Goal: Task Accomplishment & Management: Manage account settings

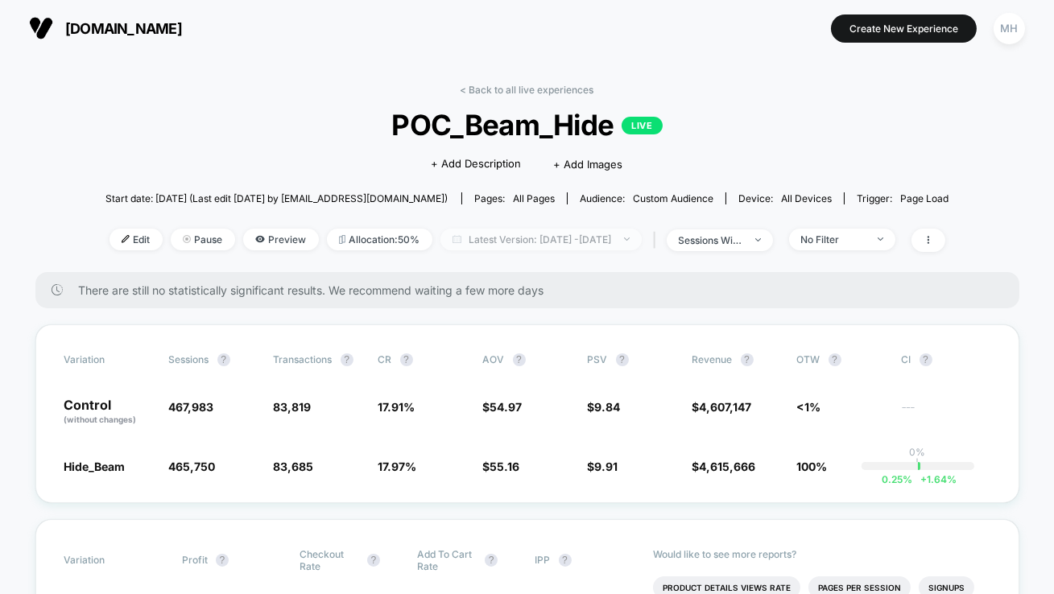
click at [532, 246] on span "Latest Version: [DATE] - [DATE]" at bounding box center [541, 240] width 201 height 22
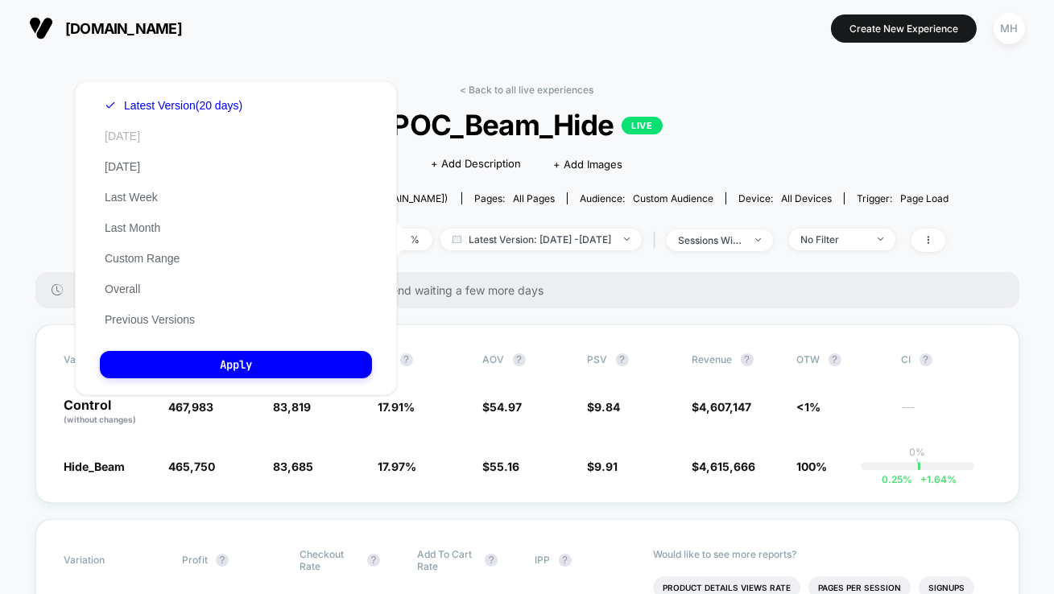
click at [113, 136] on button "[DATE]" at bounding box center [122, 136] width 45 height 14
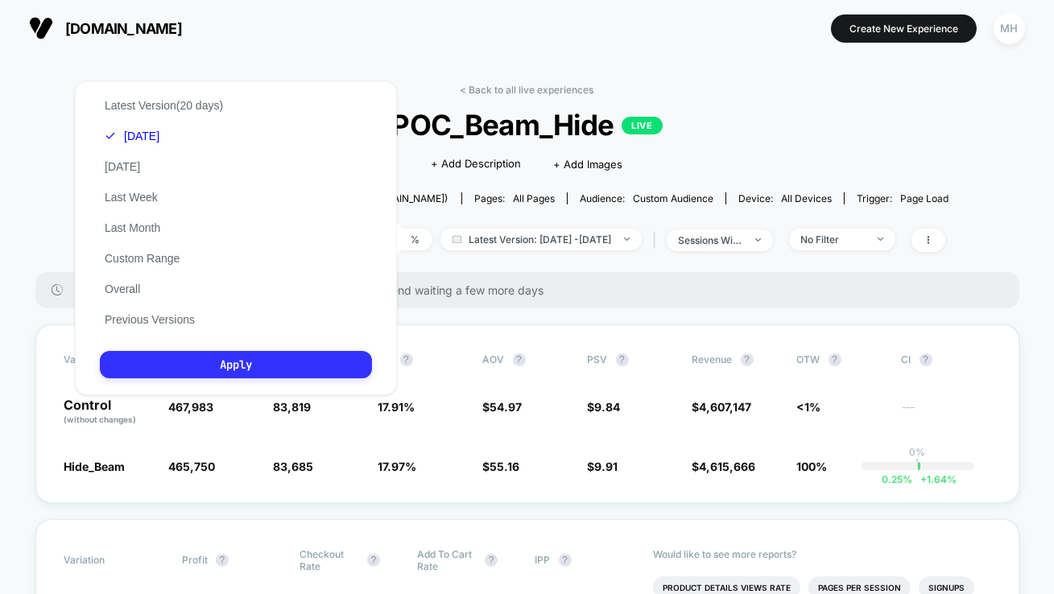
click at [215, 362] on button "Apply" at bounding box center [236, 364] width 272 height 27
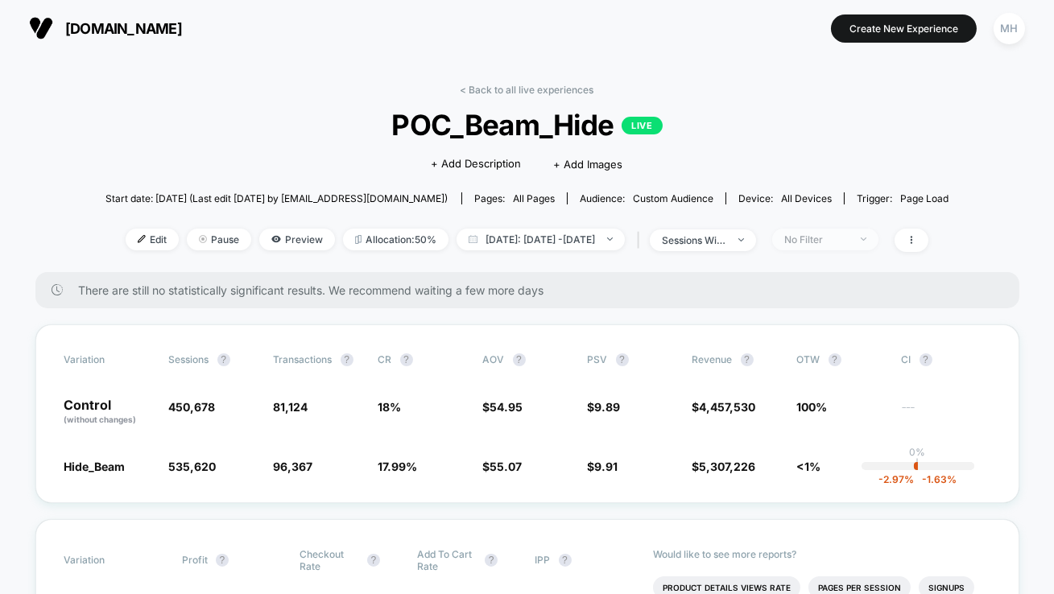
click at [849, 242] on div "No Filter" at bounding box center [816, 240] width 64 height 12
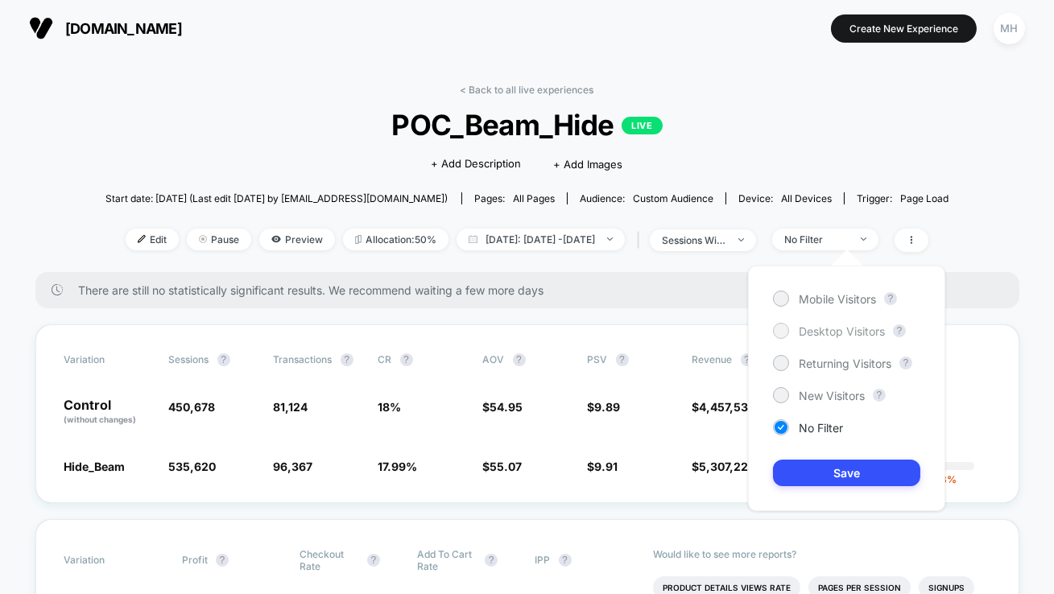
click at [834, 336] on span "Desktop Visitors" at bounding box center [842, 332] width 86 height 14
click at [834, 467] on button "Save" at bounding box center [846, 473] width 147 height 27
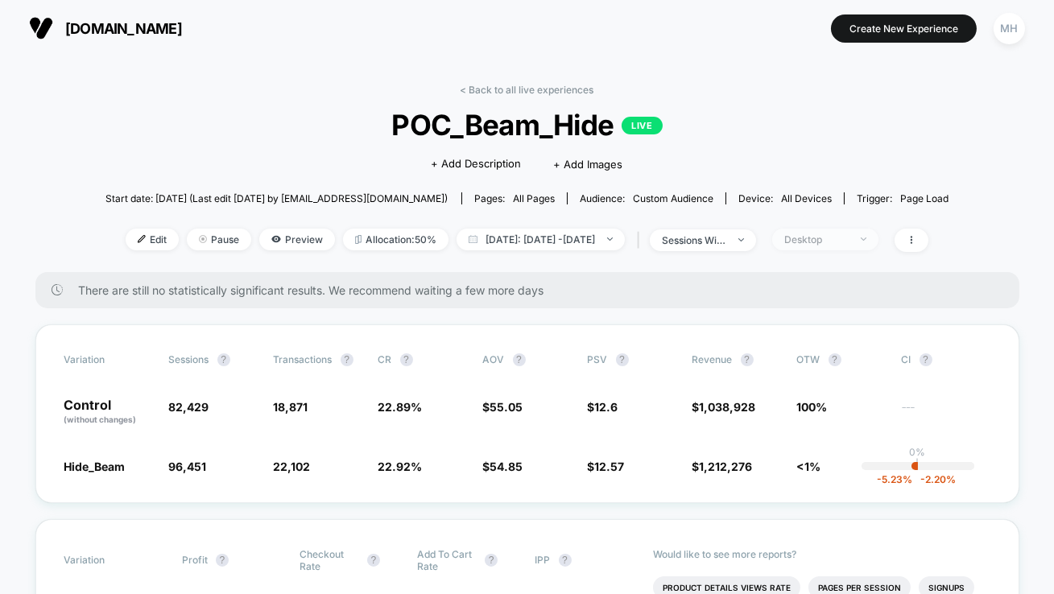
click at [849, 243] on div "Desktop" at bounding box center [816, 240] width 64 height 12
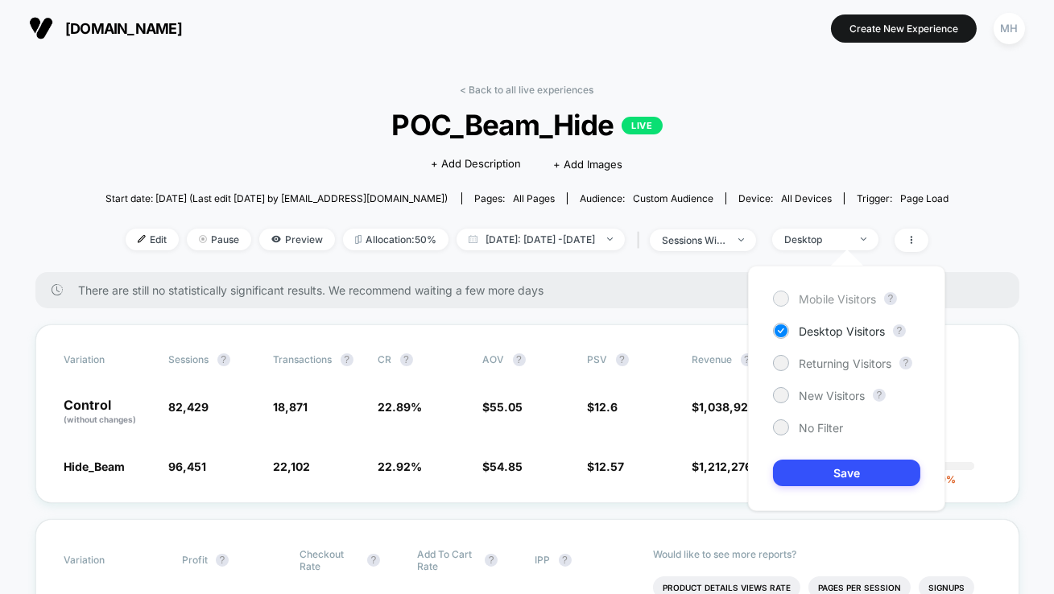
click at [796, 293] on div "Mobile Visitors" at bounding box center [824, 299] width 103 height 16
click at [848, 489] on div "Mobile Visitors ? Desktop Visitors ? Returning Visitors ? New Visitors ? No Fil…" at bounding box center [846, 389] width 197 height 246
click at [812, 489] on div "Mobile Visitors ? Desktop Visitors ? Returning Visitors ? New Visitors ? No Fil…" at bounding box center [846, 389] width 197 height 246
click at [812, 477] on button "Save" at bounding box center [846, 473] width 147 height 27
